Goal: Task Accomplishment & Management: Manage account settings

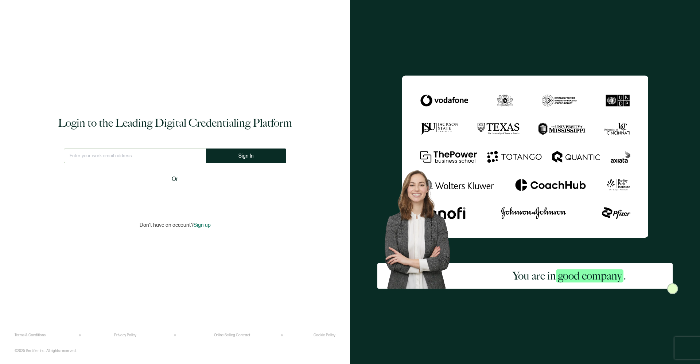
type input "[EMAIL_ADDRESS][DOMAIN_NAME]"
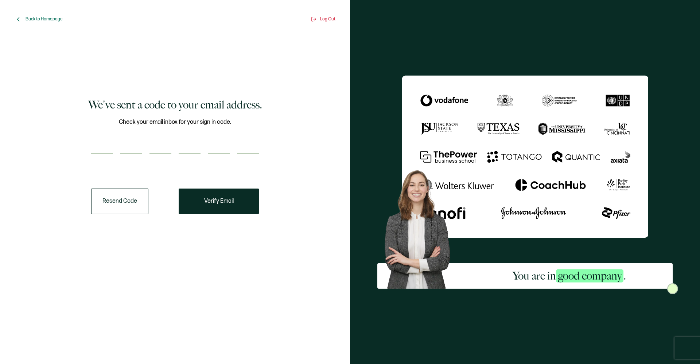
click at [99, 147] on input "number" at bounding box center [102, 147] width 22 height 15
type input "6"
type input "5"
type input "9"
type input "4"
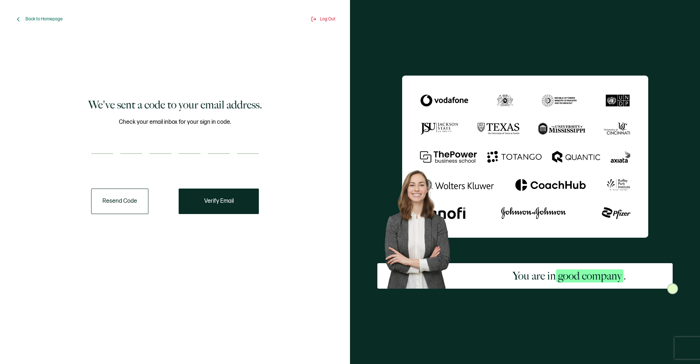
type input "8"
type input "6"
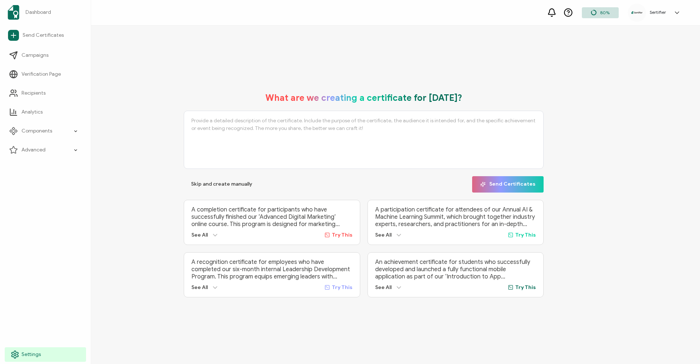
click at [29, 359] on link "Settings" at bounding box center [45, 355] width 81 height 15
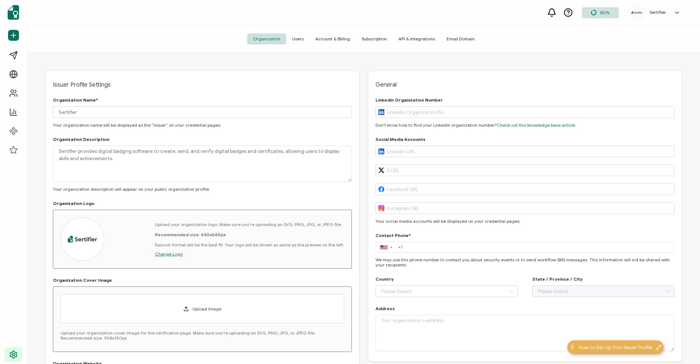
click at [417, 36] on span "API & Integrations" at bounding box center [417, 39] width 48 height 11
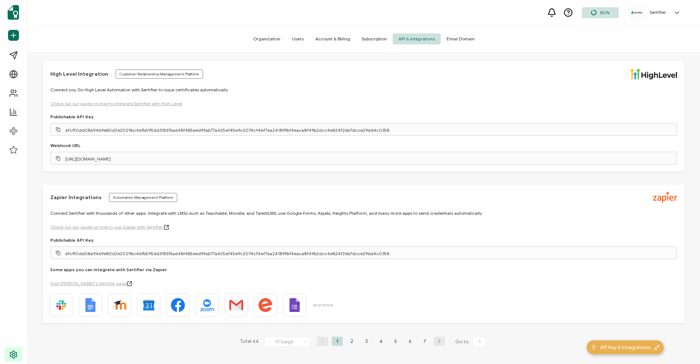
scroll to position [881, 0]
click at [349, 345] on li "2" at bounding box center [351, 341] width 11 height 9
type input "2"
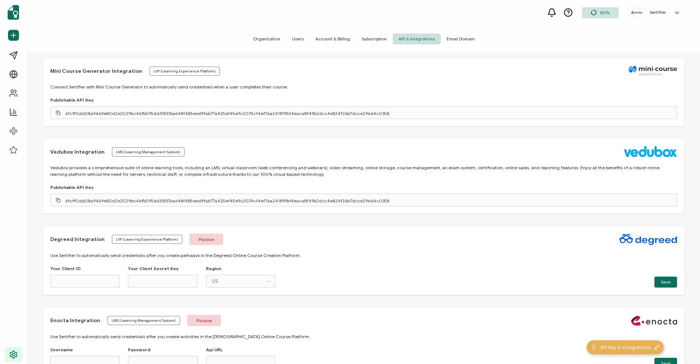
scroll to position [380, 0]
